Goal: Information Seeking & Learning: Learn about a topic

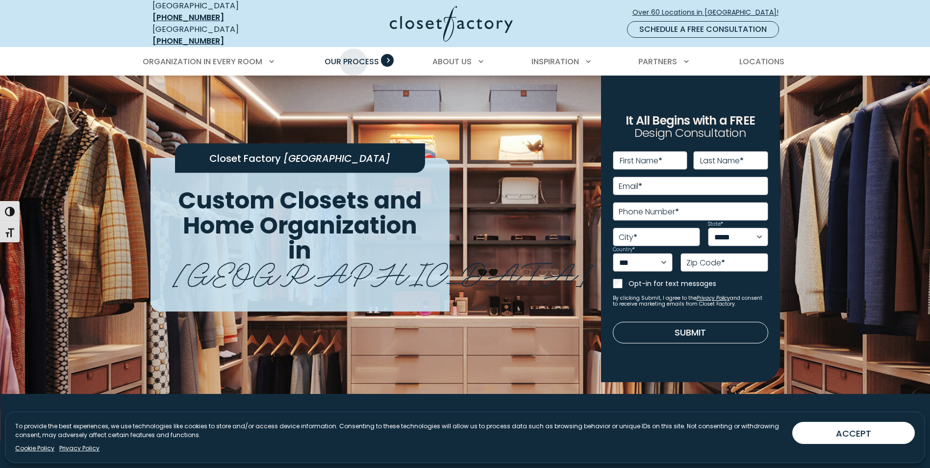
click at [354, 56] on span "Our Process" at bounding box center [352, 61] width 54 height 11
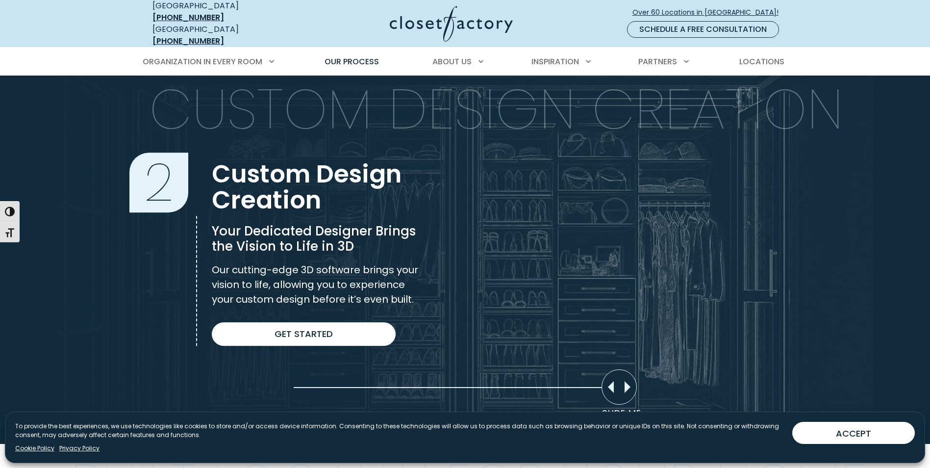
scroll to position [638, 0]
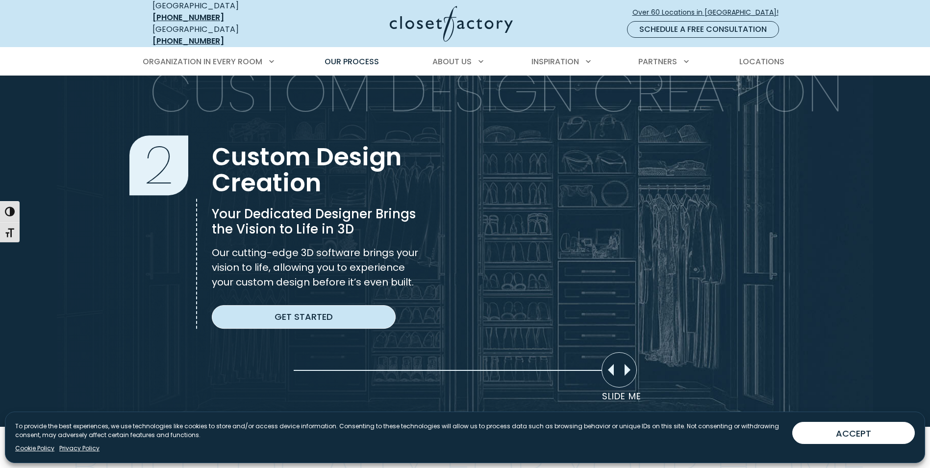
click at [281, 308] on link "Get Started" at bounding box center [304, 317] width 184 height 24
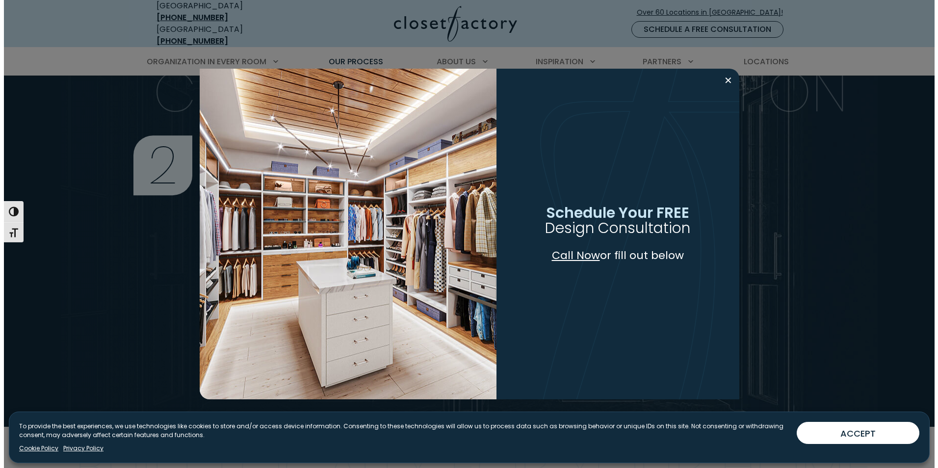
scroll to position [638, 0]
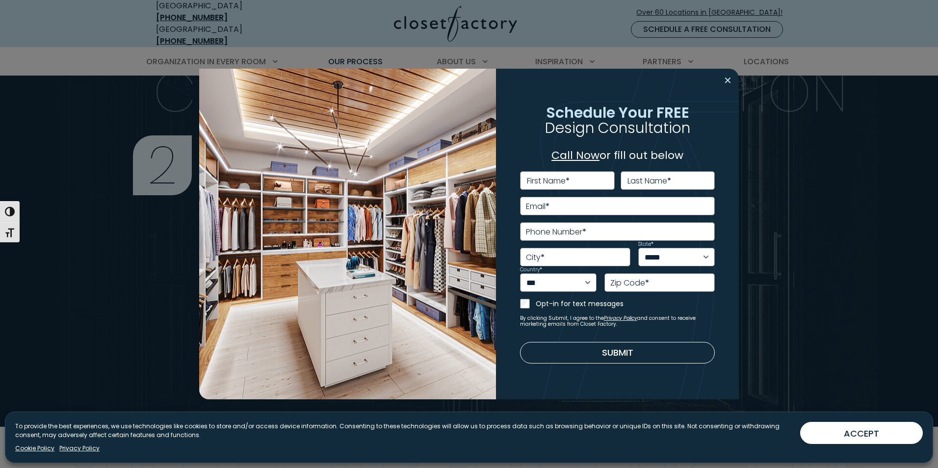
click at [724, 77] on button "Close modal" at bounding box center [727, 81] width 14 height 16
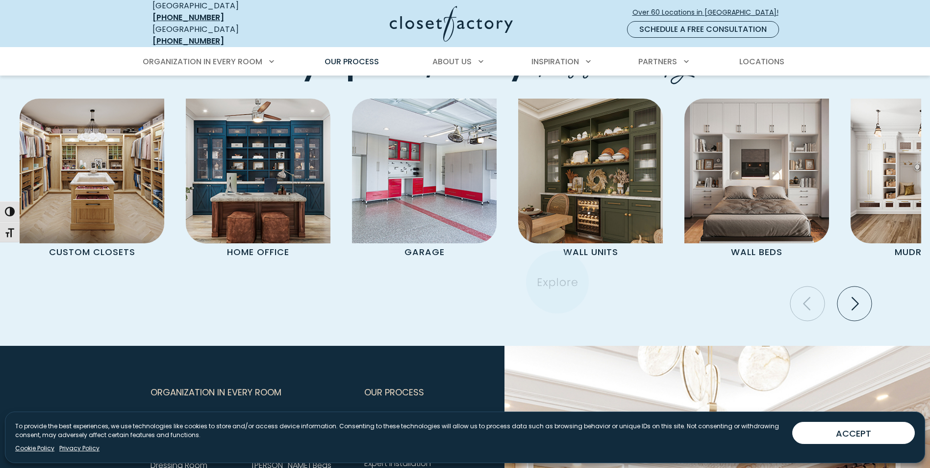
scroll to position [2060, 0]
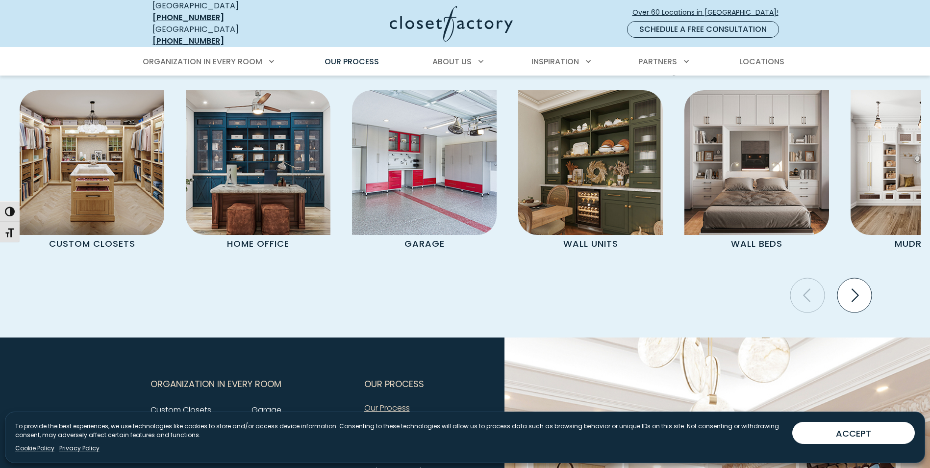
click at [859, 300] on icon "Next slide" at bounding box center [855, 294] width 7 height 13
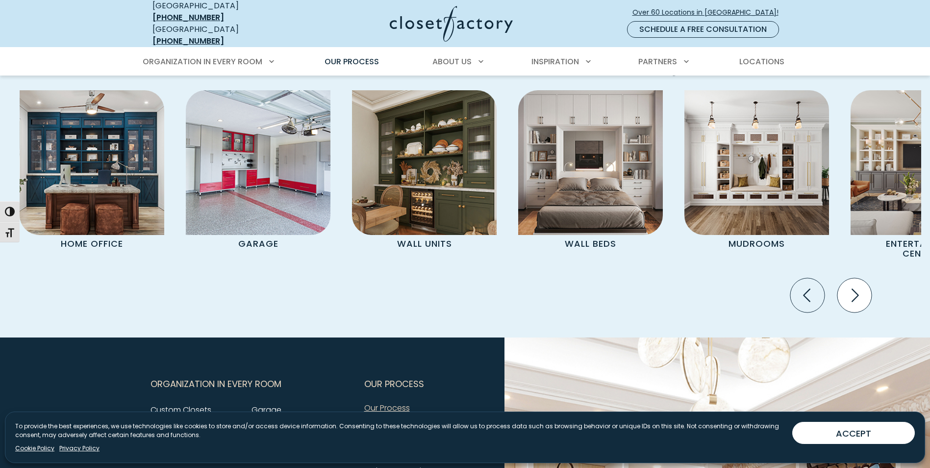
click at [859, 300] on icon "Next slide" at bounding box center [855, 294] width 7 height 13
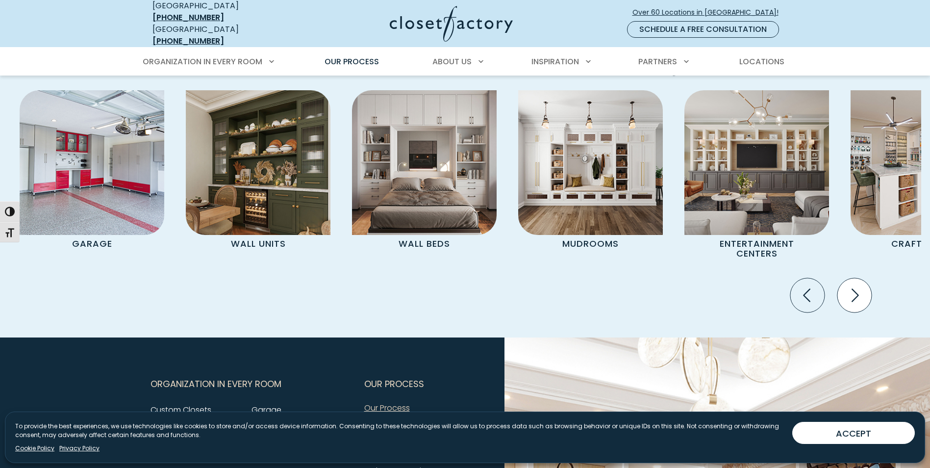
click at [859, 300] on icon "Next slide" at bounding box center [855, 294] width 7 height 13
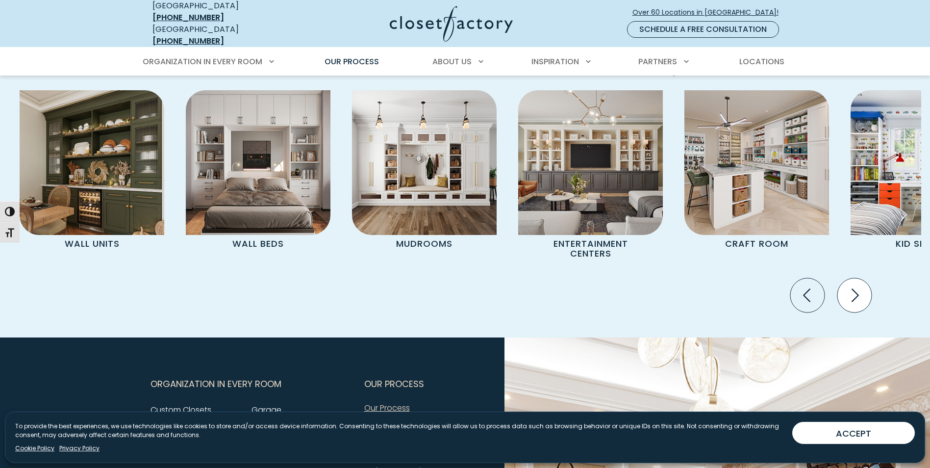
click at [858, 300] on icon "Next slide" at bounding box center [855, 294] width 7 height 13
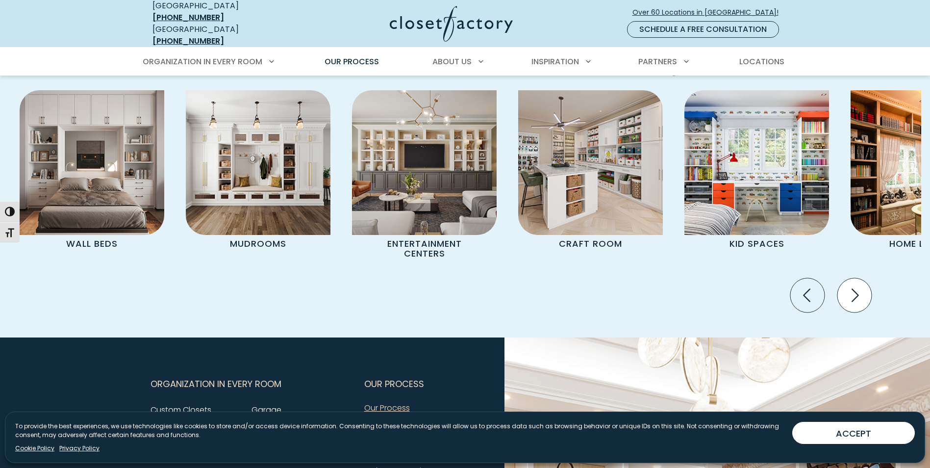
click at [858, 300] on icon "Next slide" at bounding box center [855, 294] width 7 height 13
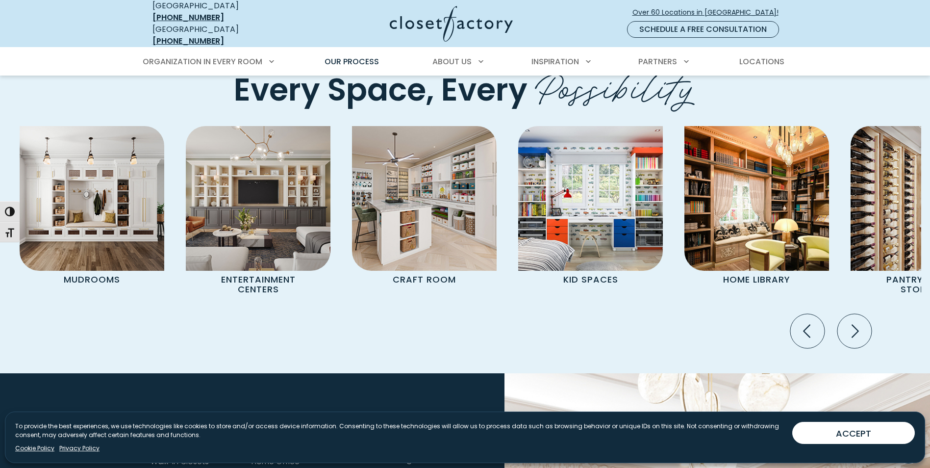
scroll to position [2011, 0]
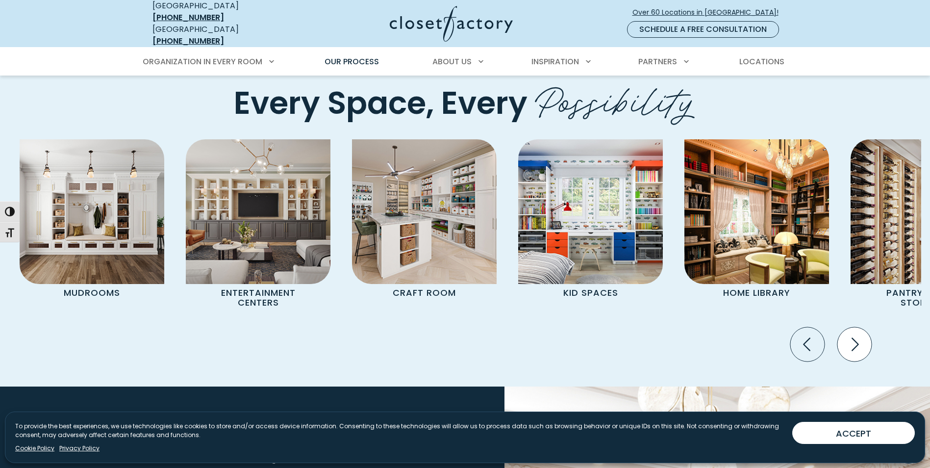
click at [854, 349] on icon "Next slide" at bounding box center [855, 344] width 34 height 34
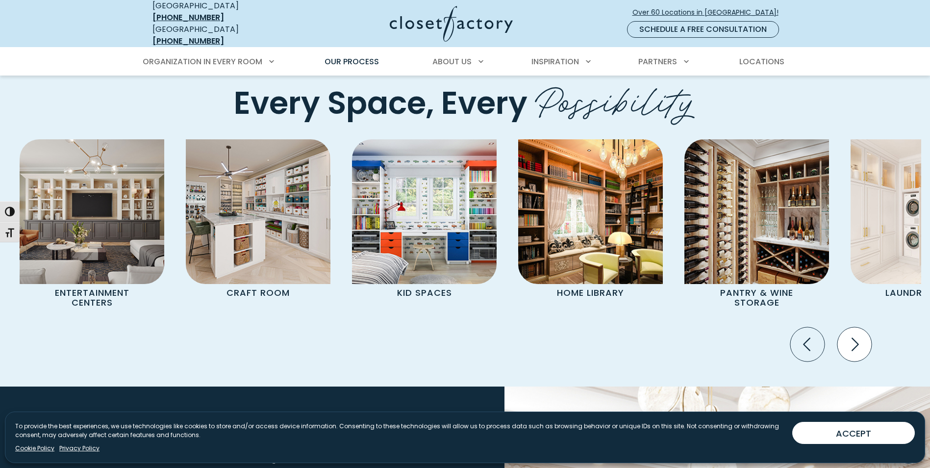
click at [854, 348] on icon "Next slide" at bounding box center [855, 344] width 34 height 34
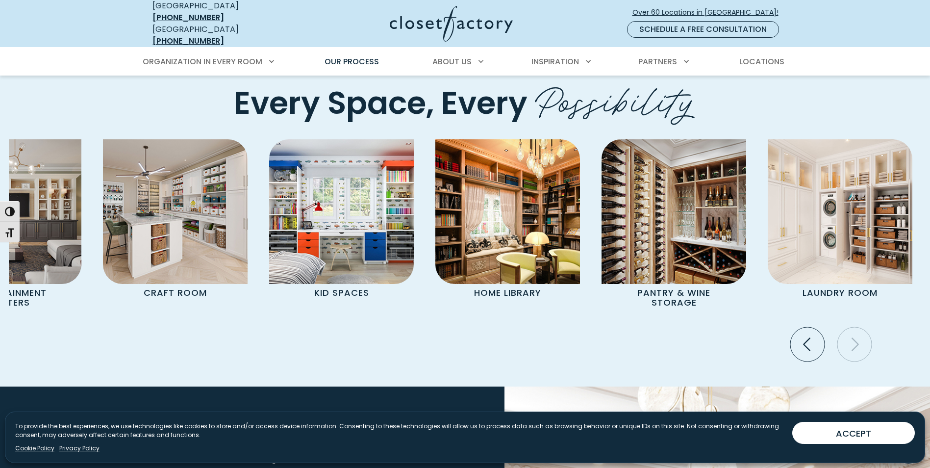
click at [854, 348] on icon "Next slide" at bounding box center [855, 344] width 34 height 34
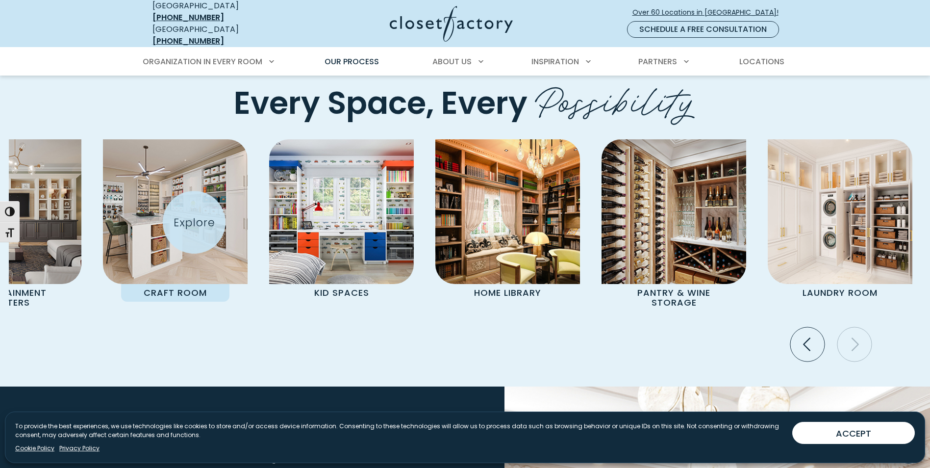
click at [194, 222] on img "Pages Gallery" at bounding box center [175, 211] width 145 height 145
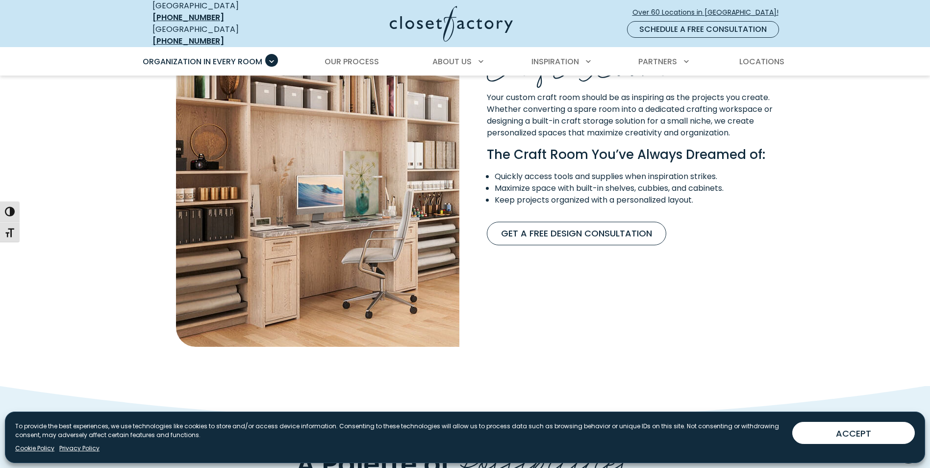
scroll to position [834, 0]
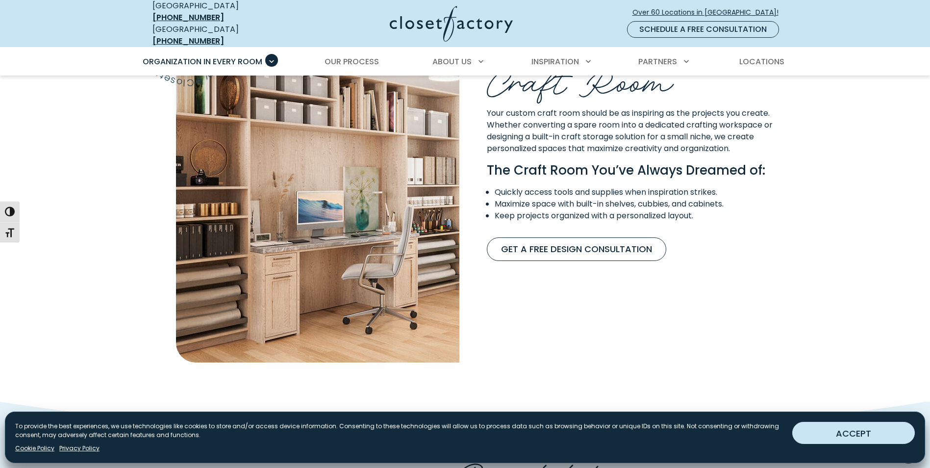
click at [891, 432] on button "ACCEPT" at bounding box center [854, 433] width 123 height 22
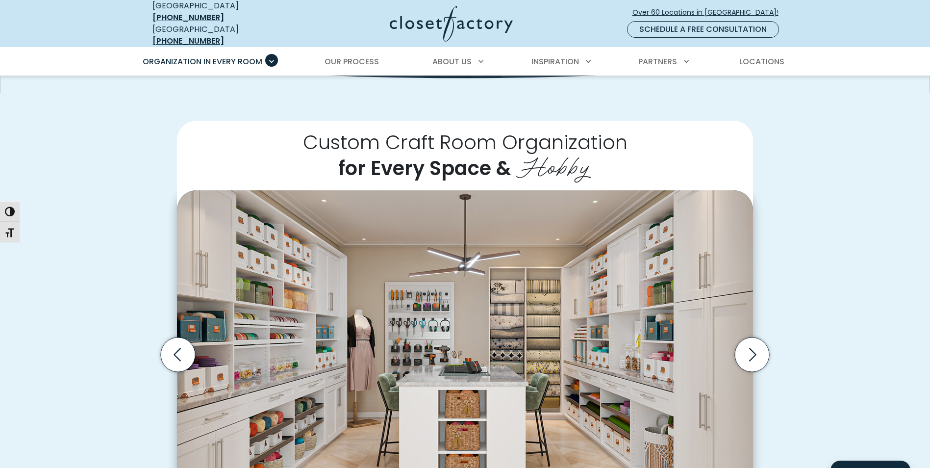
scroll to position [196, 0]
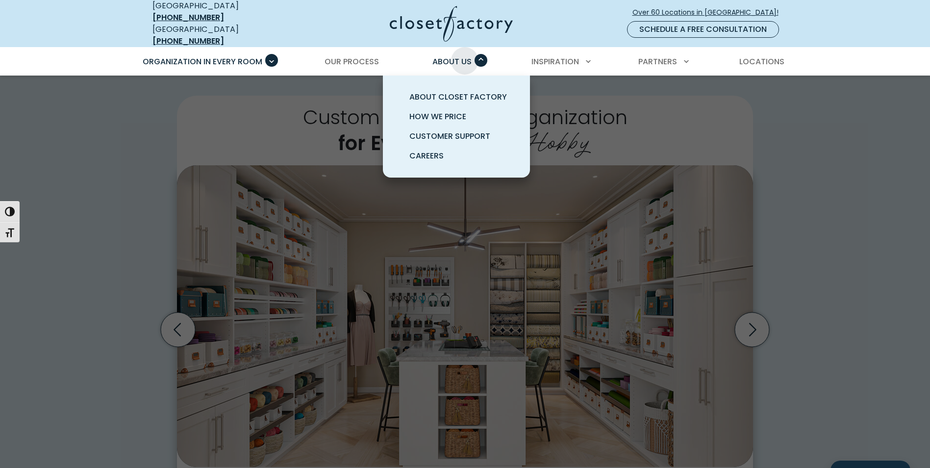
click at [465, 56] on span "About Us" at bounding box center [452, 61] width 39 height 11
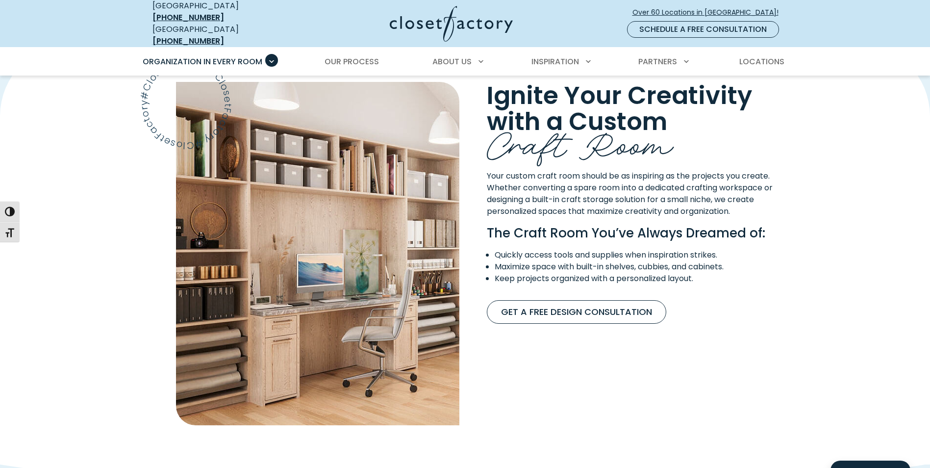
scroll to position [785, 0]
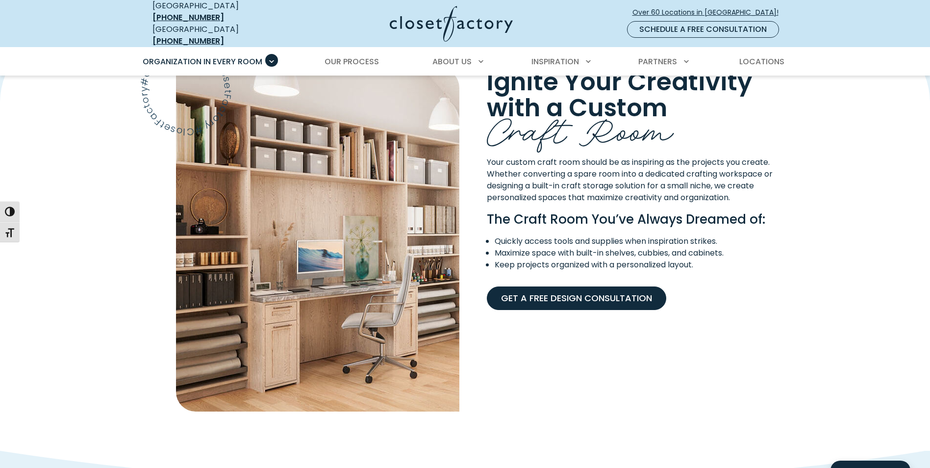
click at [579, 291] on link "Get A Free Design Consultation" at bounding box center [577, 298] width 180 height 24
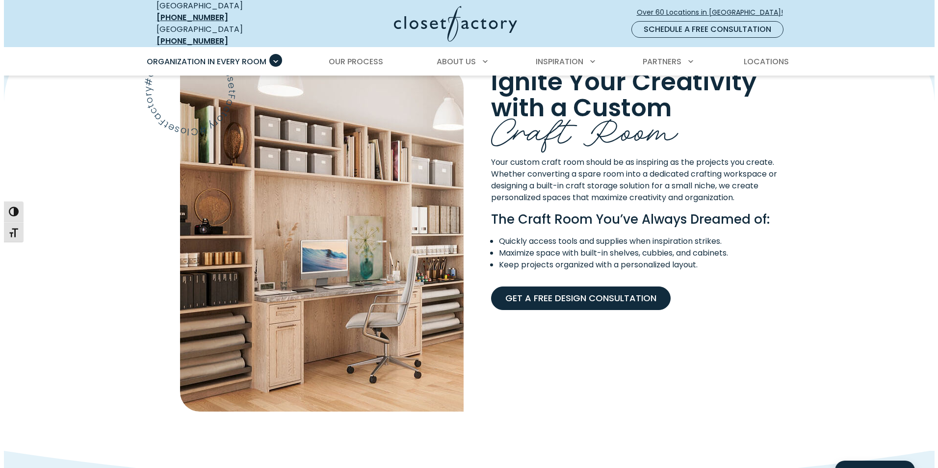
scroll to position [785, 0]
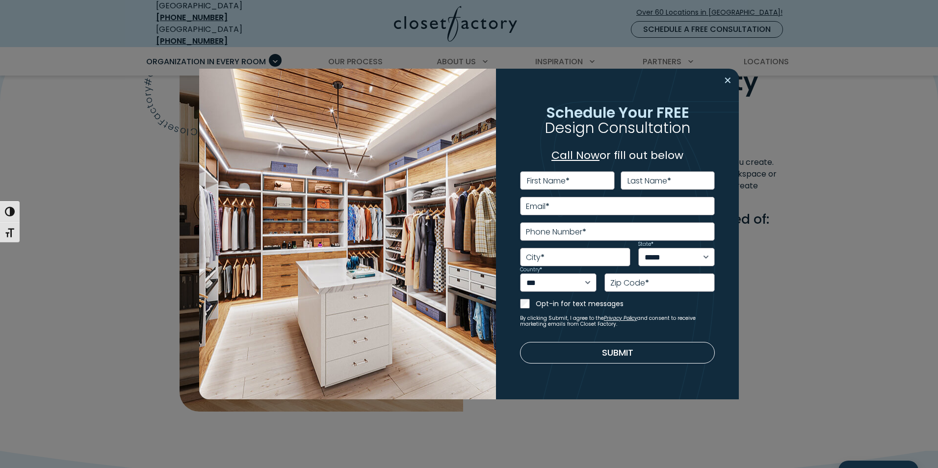
click at [726, 80] on button "Close modal" at bounding box center [727, 81] width 14 height 16
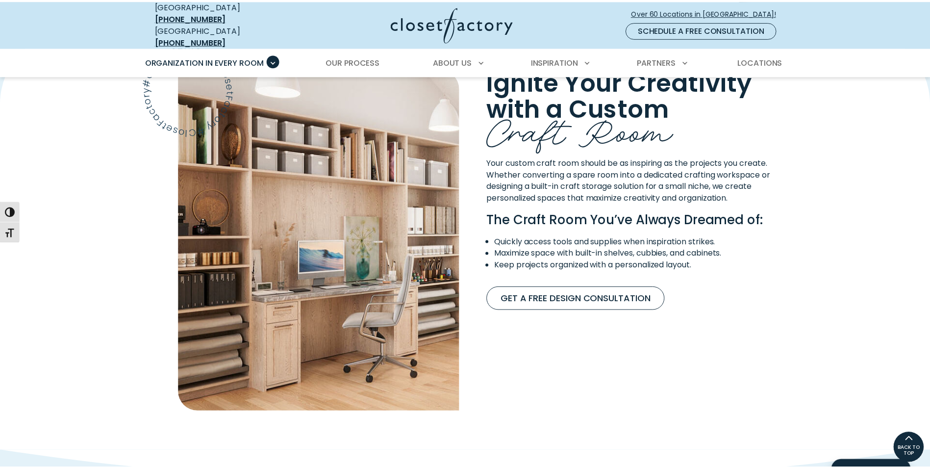
scroll to position [785, 0]
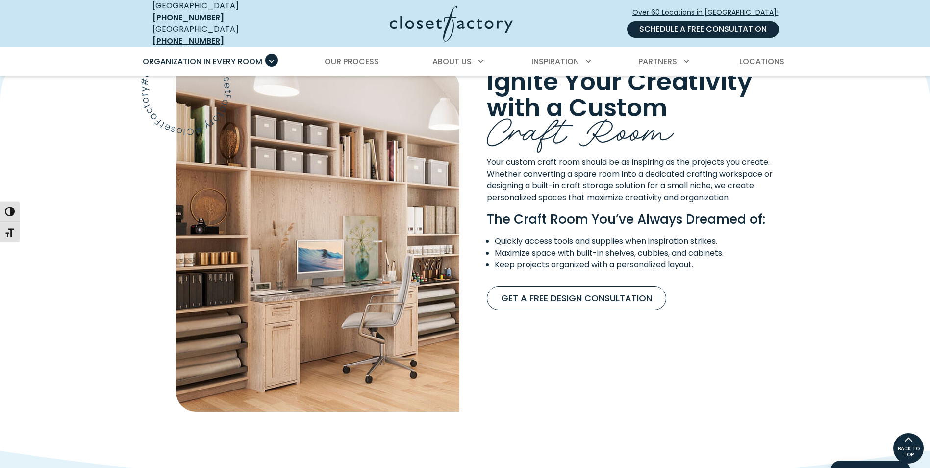
click at [715, 22] on link "Schedule a Free Consultation" at bounding box center [703, 29] width 152 height 17
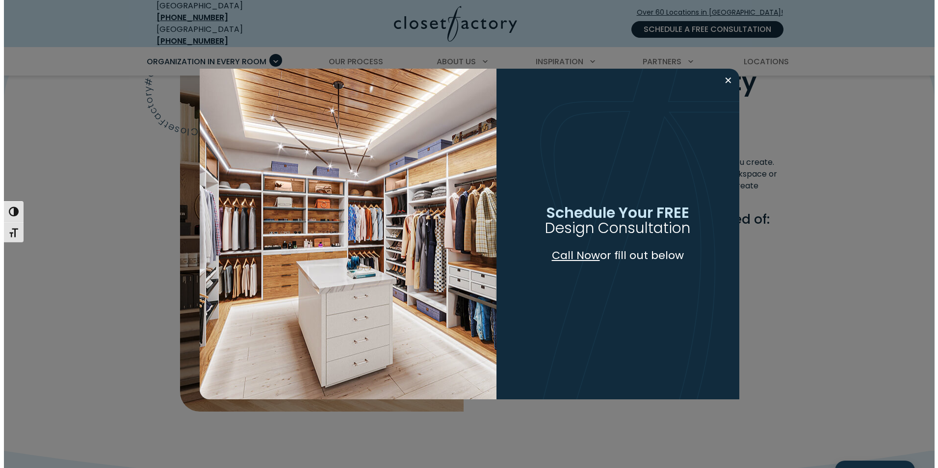
scroll to position [785, 0]
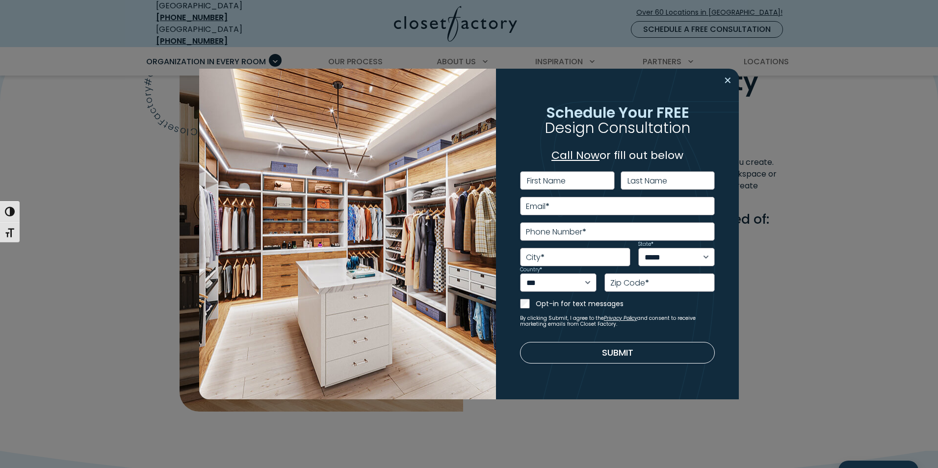
click at [728, 82] on button "Close modal" at bounding box center [727, 81] width 14 height 16
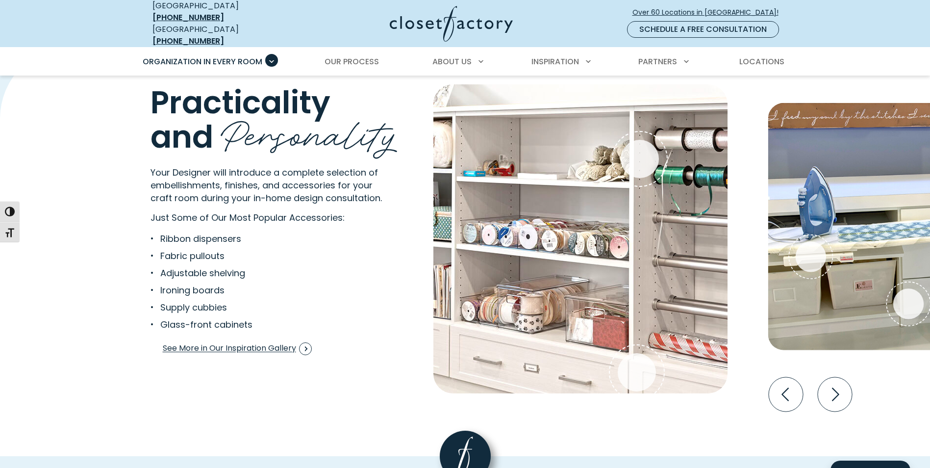
scroll to position [1864, 0]
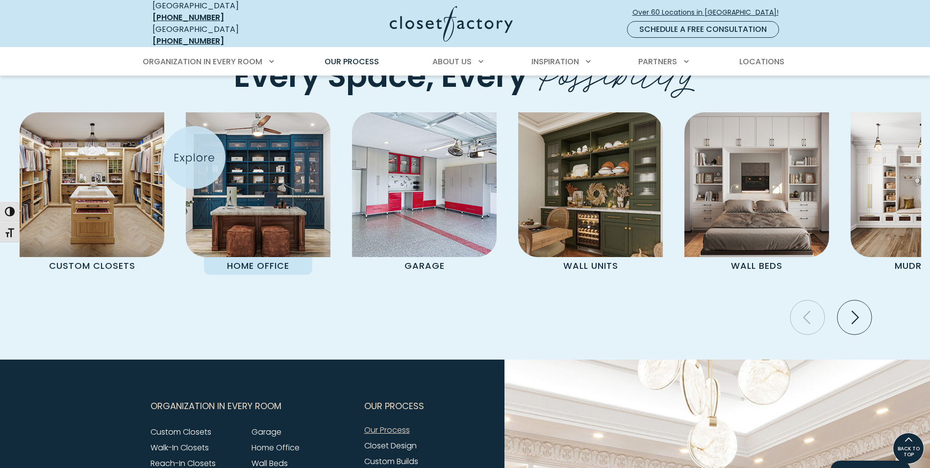
scroll to position [2020, 0]
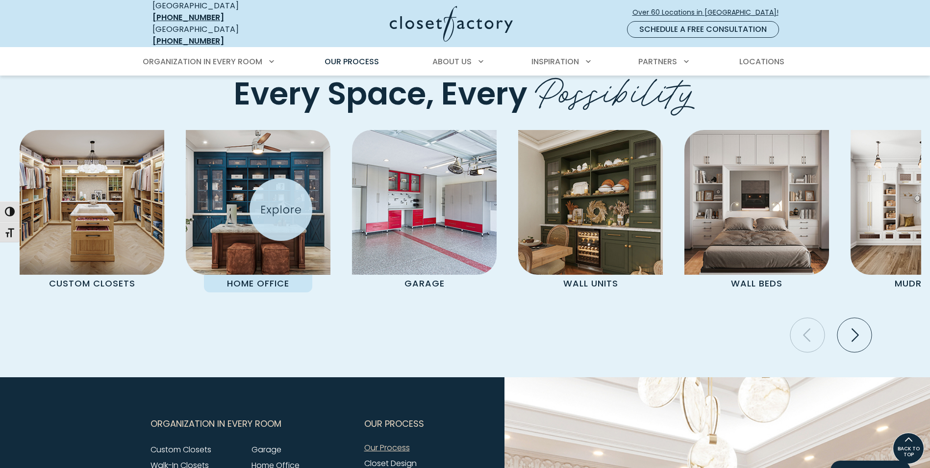
click at [281, 209] on img "Pages Gallery" at bounding box center [258, 202] width 145 height 145
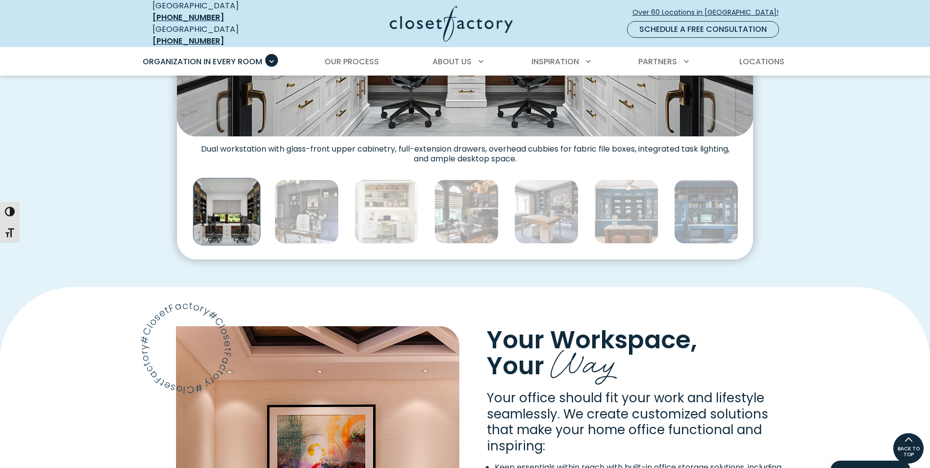
scroll to position [392, 0]
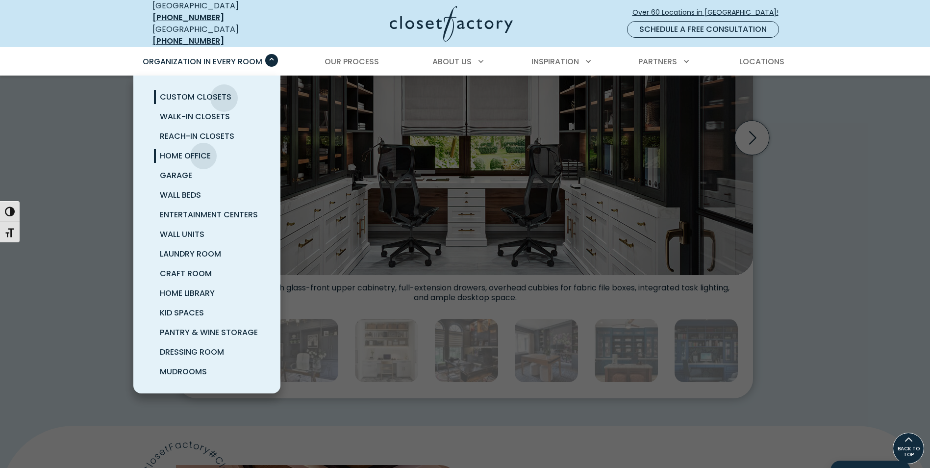
click at [224, 91] on span "Custom Closets" at bounding box center [196, 96] width 72 height 11
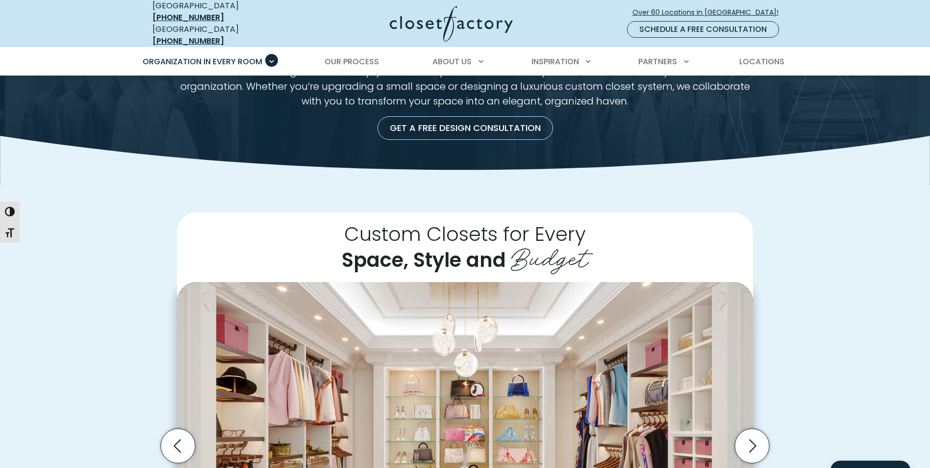
scroll to position [98, 0]
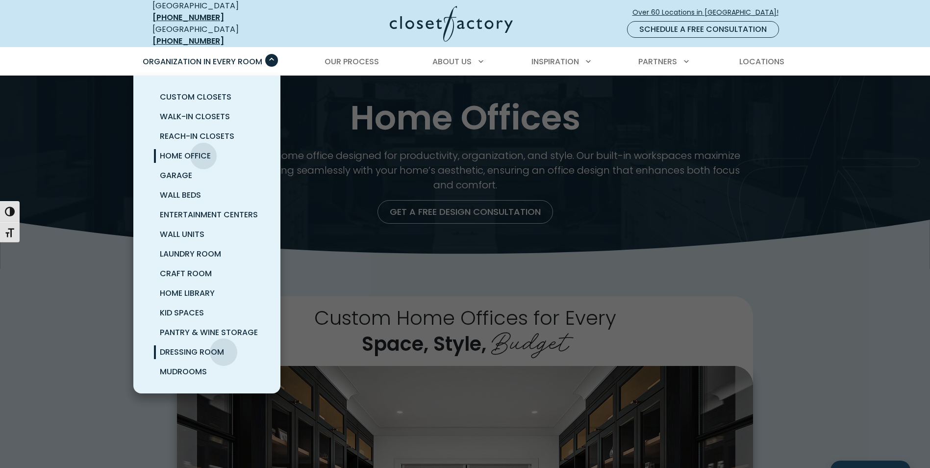
click at [224, 346] on span "Dressing Room" at bounding box center [192, 351] width 64 height 11
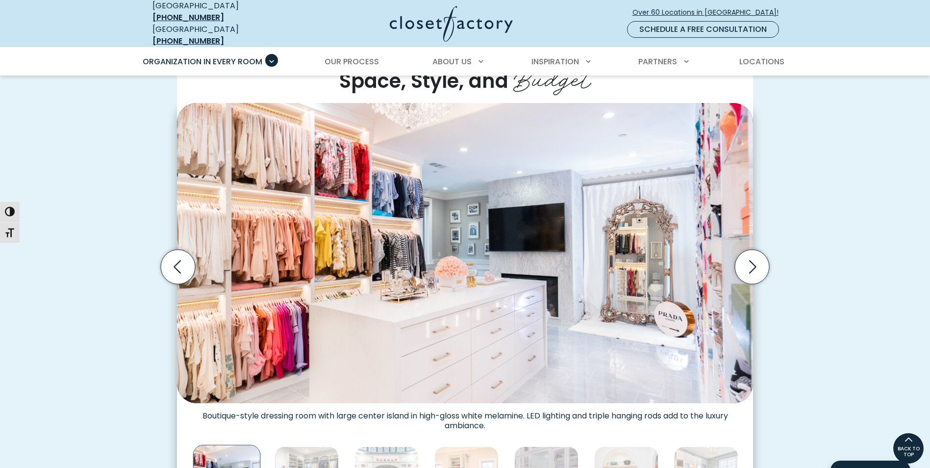
scroll to position [245, 0]
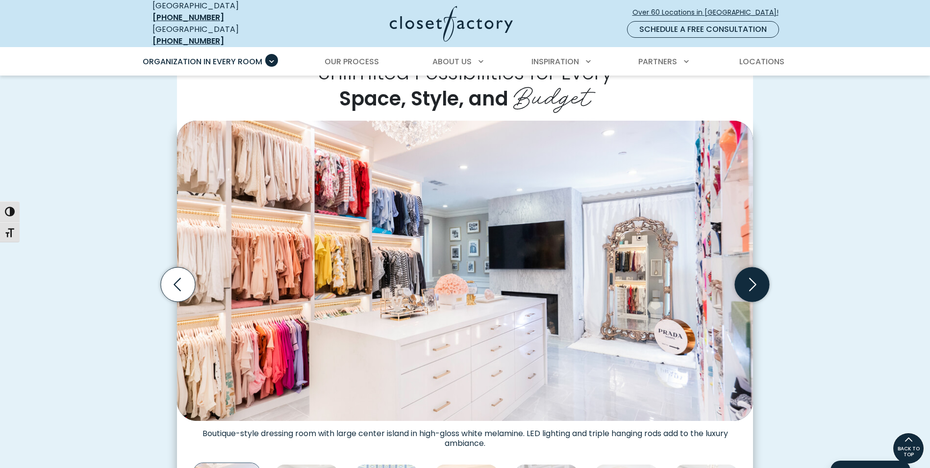
click at [747, 281] on icon "Next slide" at bounding box center [752, 284] width 34 height 34
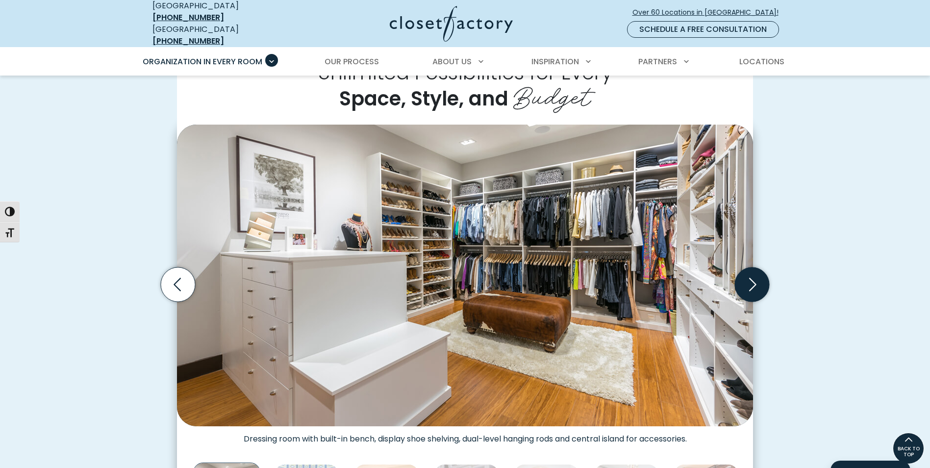
click at [751, 279] on icon "Next slide" at bounding box center [752, 284] width 34 height 34
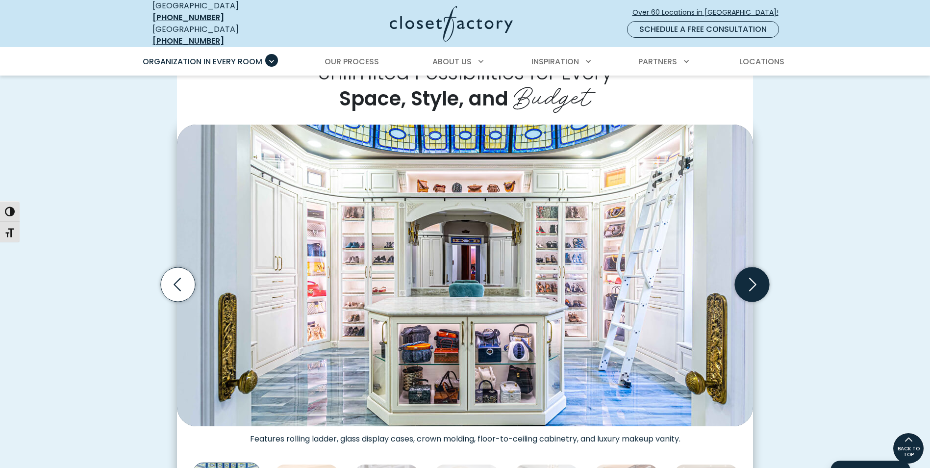
click at [751, 279] on icon "Next slide" at bounding box center [752, 284] width 34 height 34
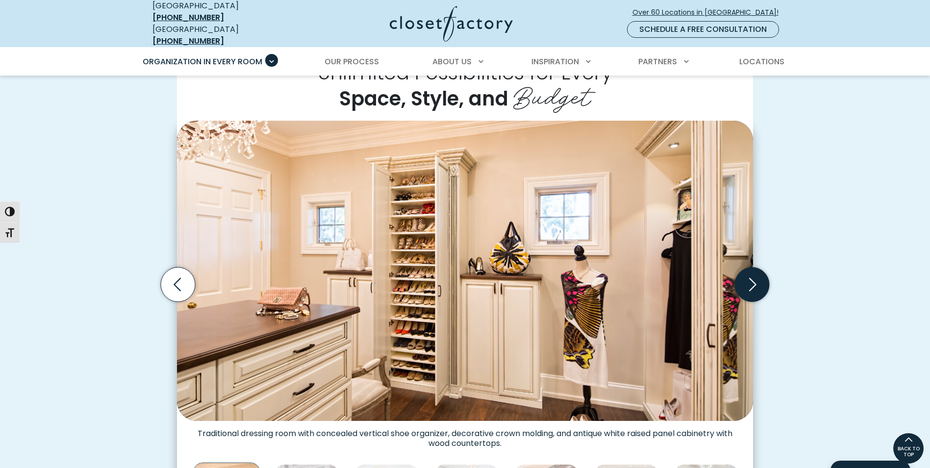
click at [758, 279] on icon "Next slide" at bounding box center [752, 284] width 34 height 34
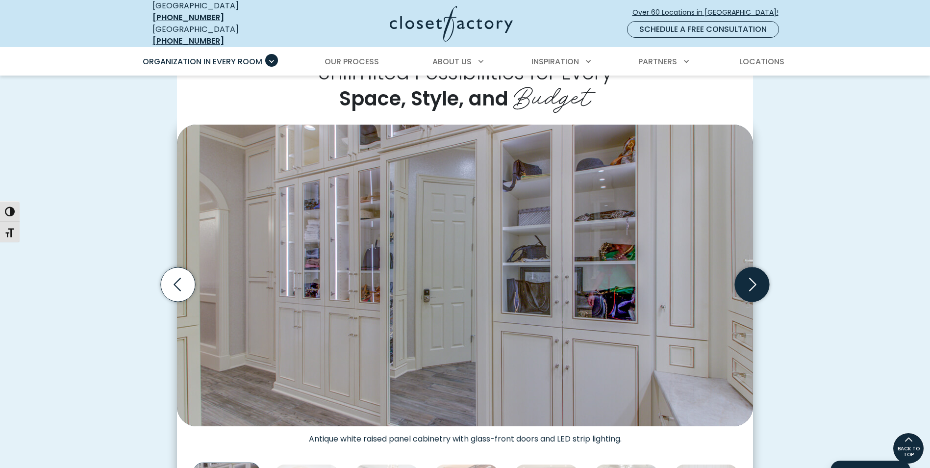
click at [744, 279] on icon "Next slide" at bounding box center [752, 284] width 34 height 34
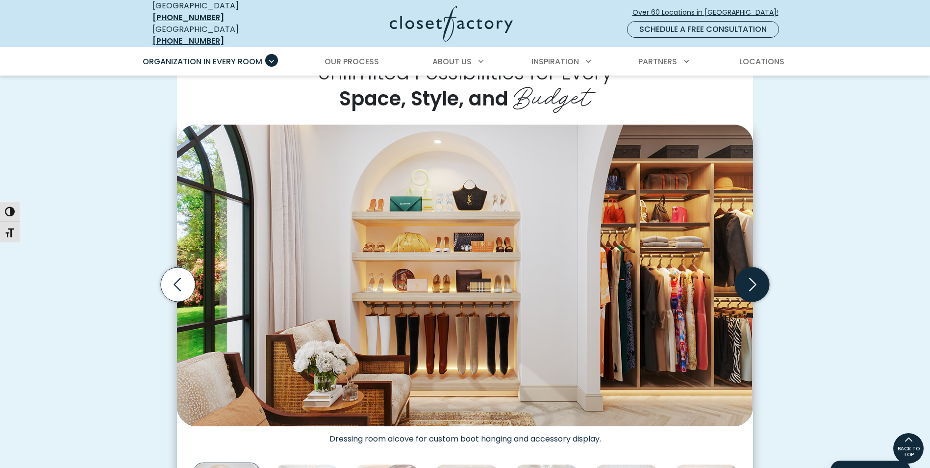
click at [744, 279] on icon "Next slide" at bounding box center [752, 284] width 34 height 34
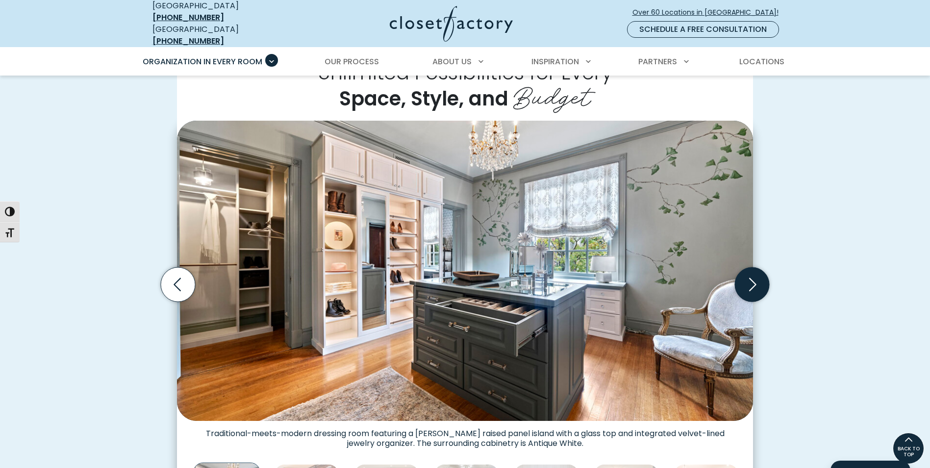
click at [744, 279] on icon "Next slide" at bounding box center [752, 284] width 34 height 34
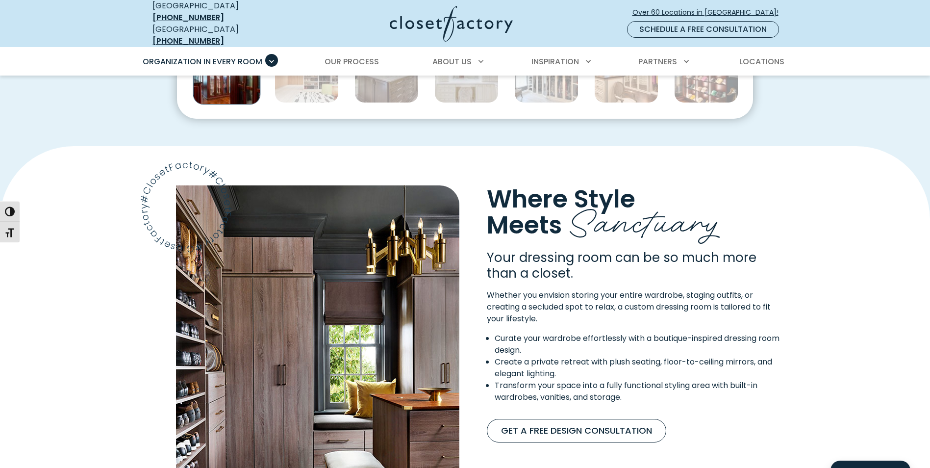
scroll to position [687, 0]
